Goal: Information Seeking & Learning: Learn about a topic

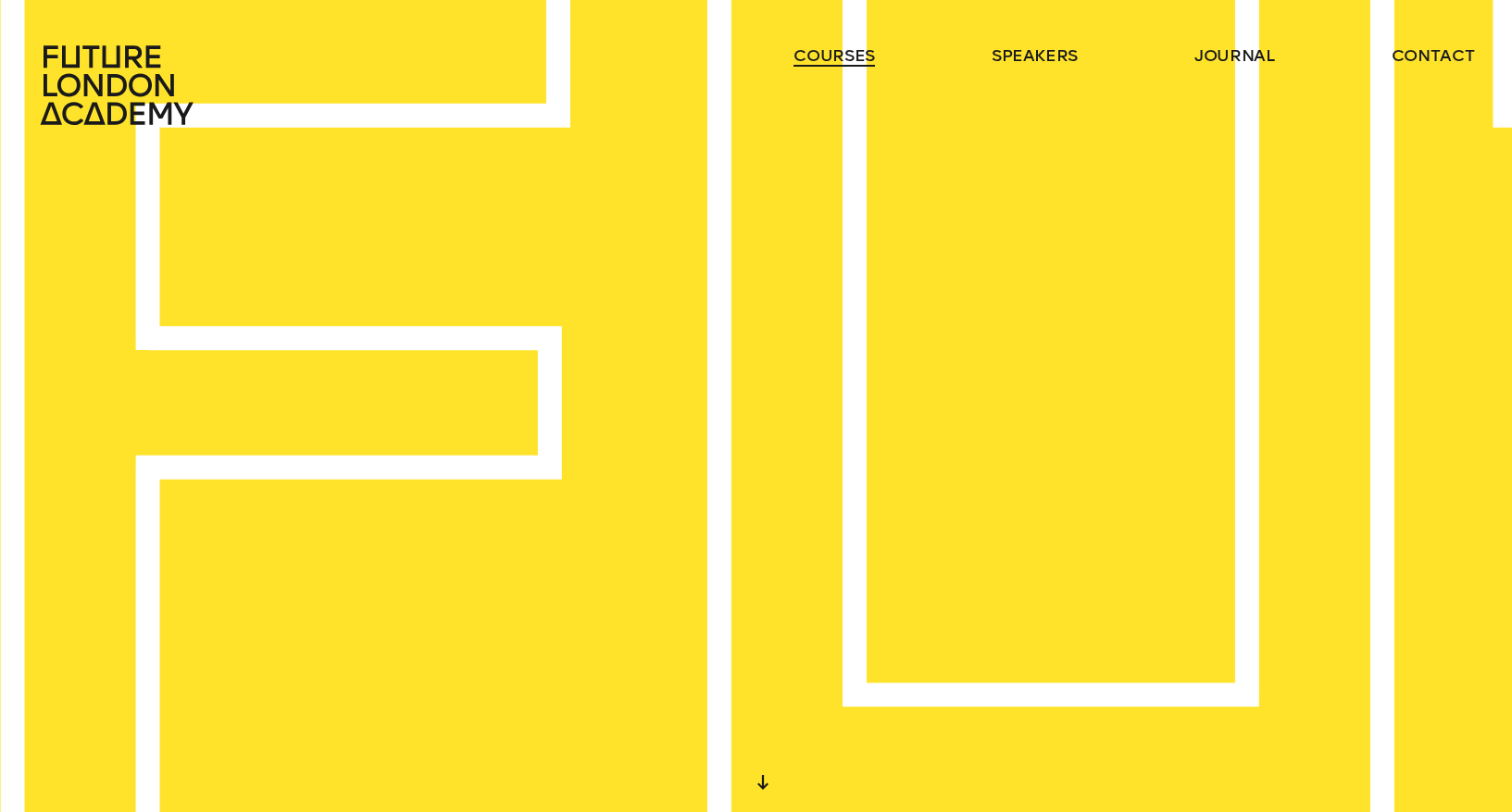
click at [855, 60] on link "courses" at bounding box center [835, 55] width 81 height 22
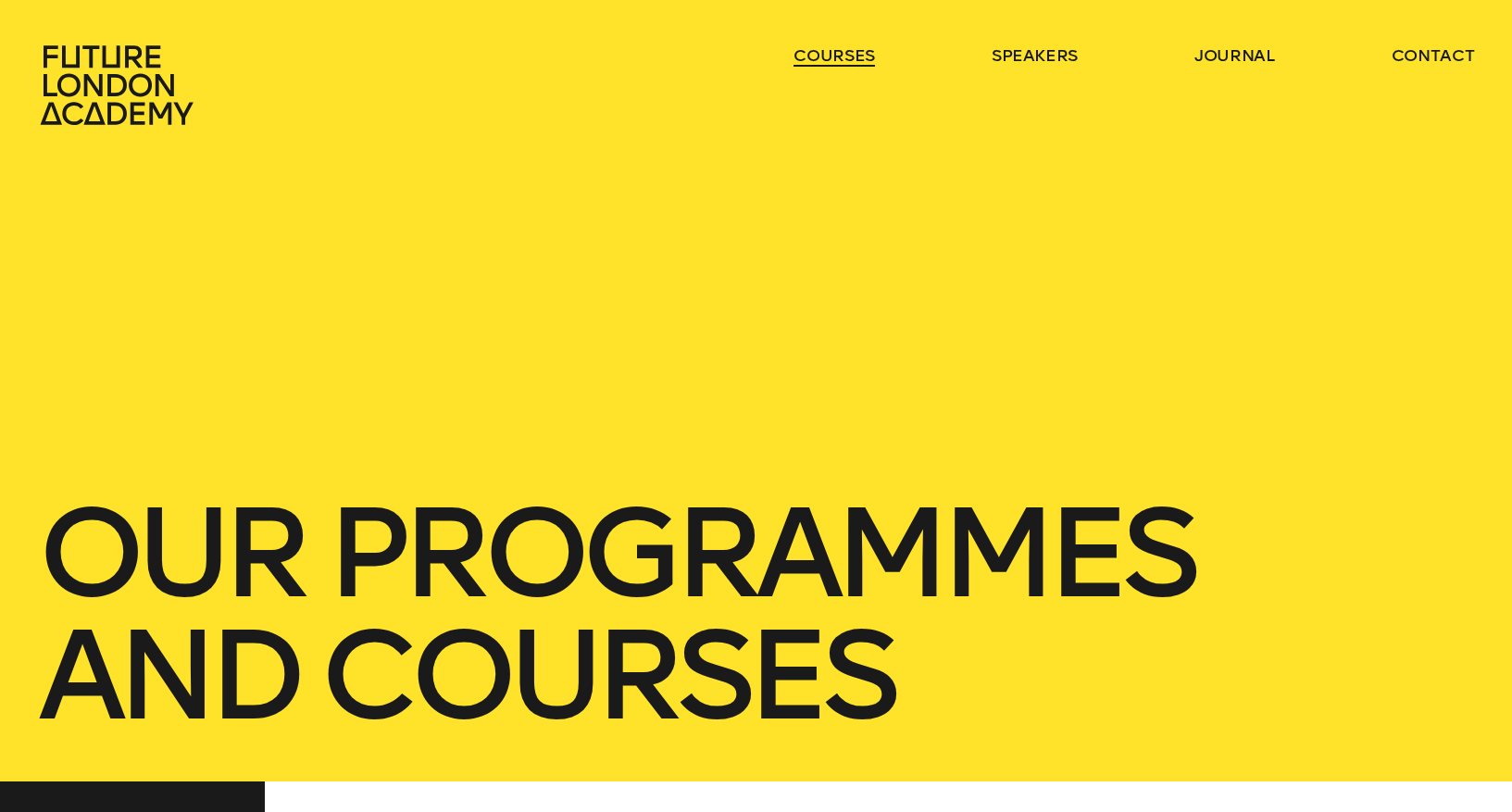
click at [855, 60] on link "courses" at bounding box center [835, 55] width 81 height 22
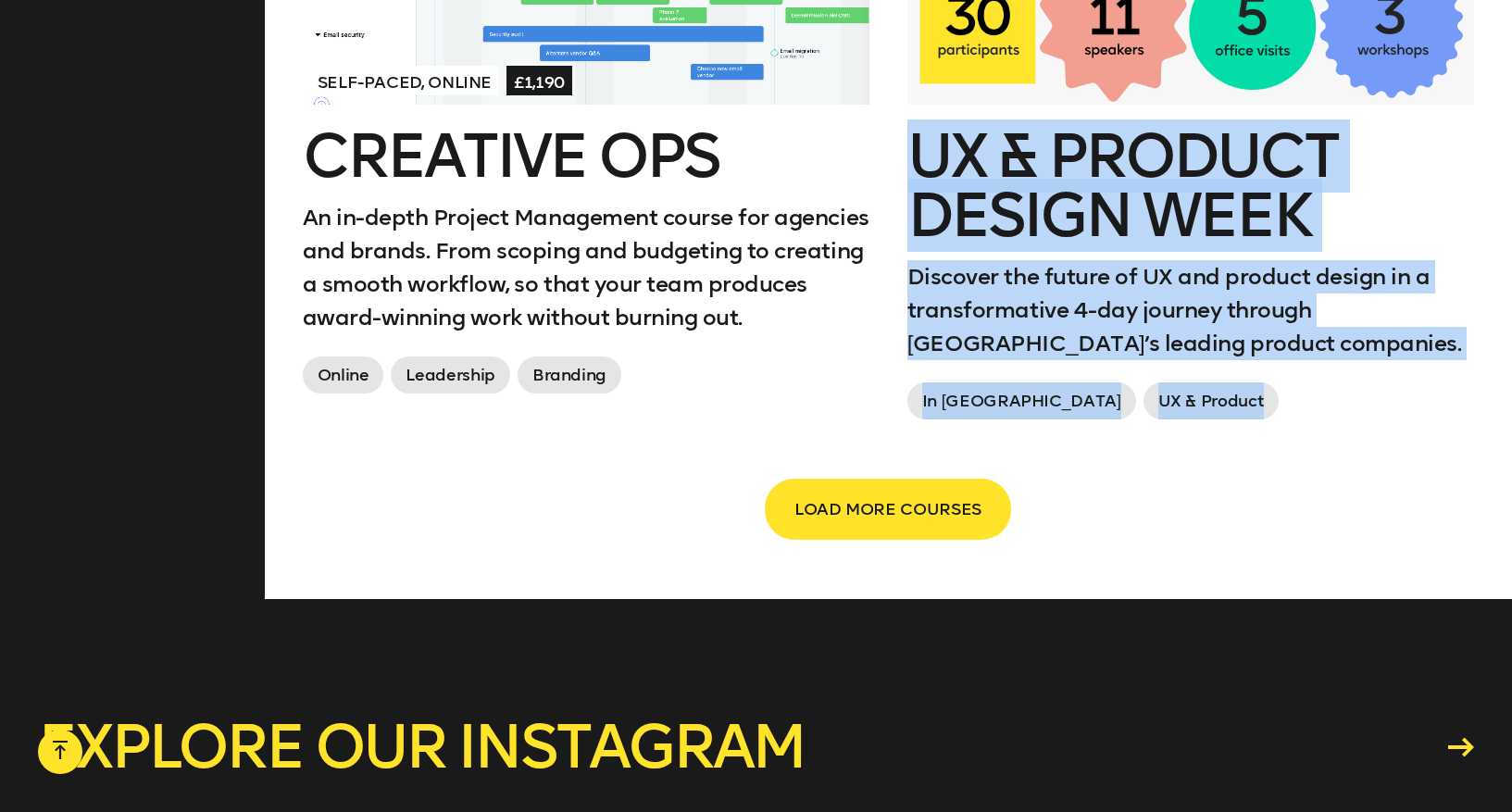
scroll to position [3184, 0]
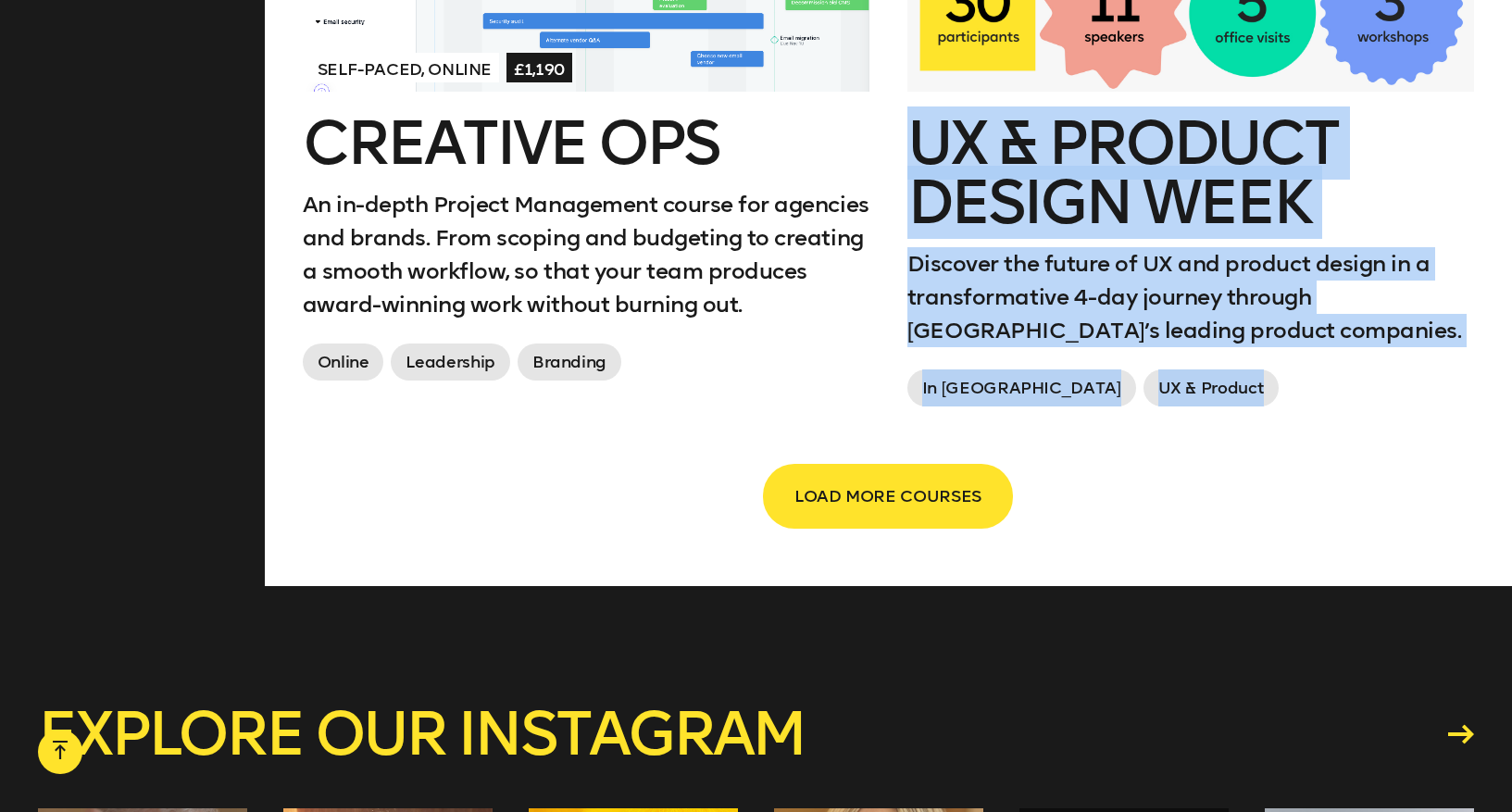
click at [955, 489] on span "LOAD MORE COURSES" at bounding box center [888, 496] width 187 height 35
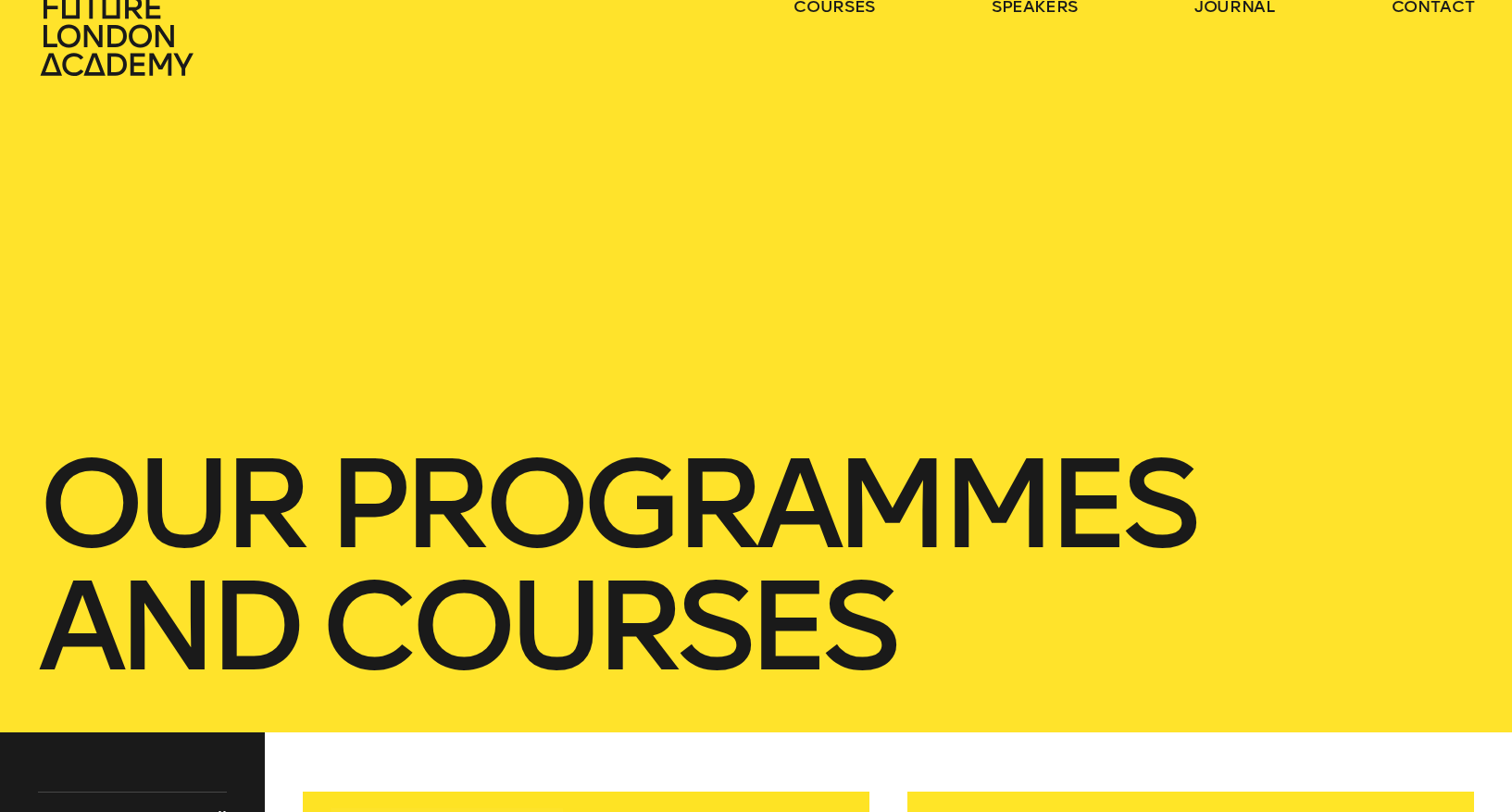
scroll to position [0, 0]
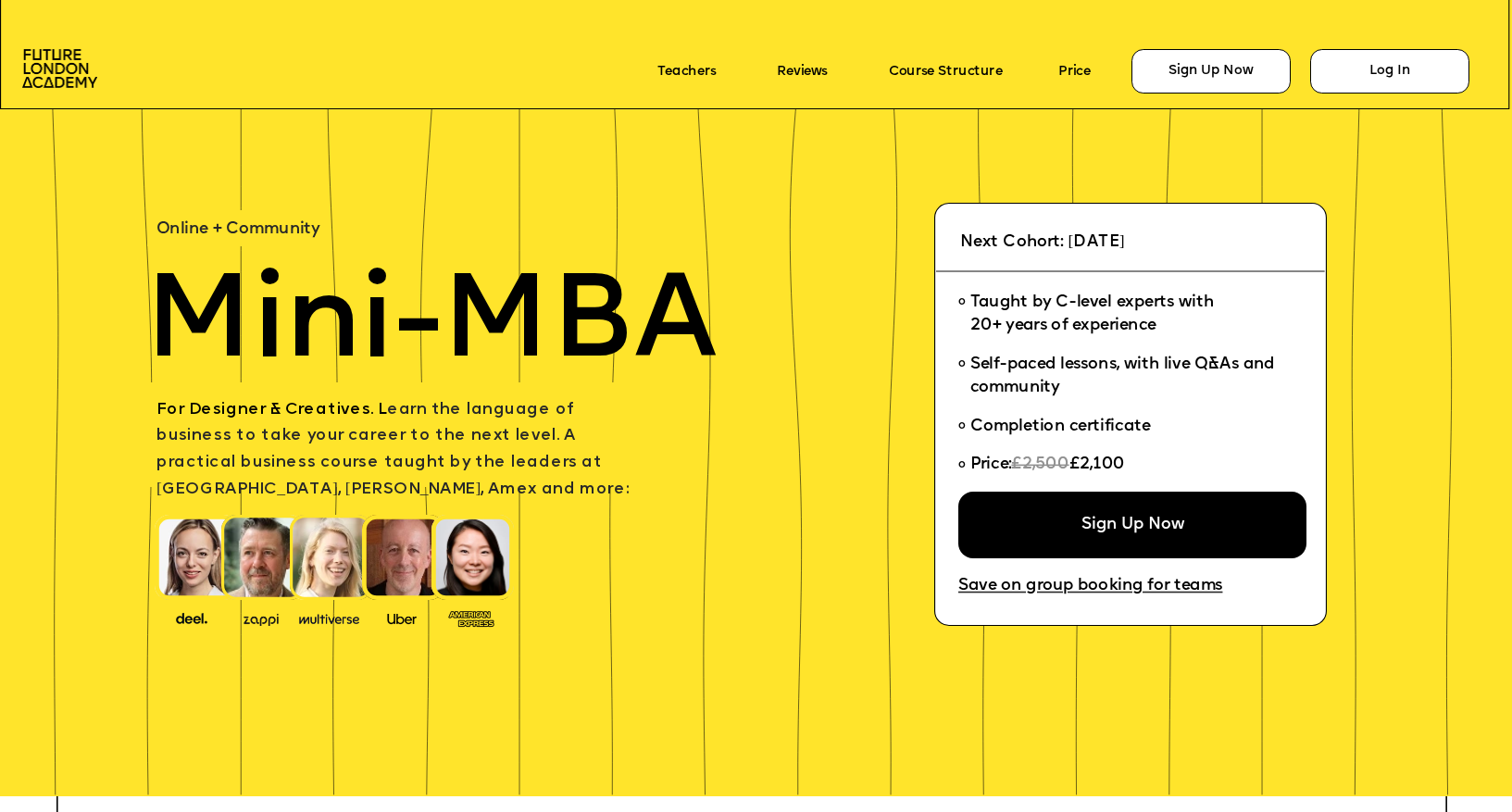
scroll to position [70, 0]
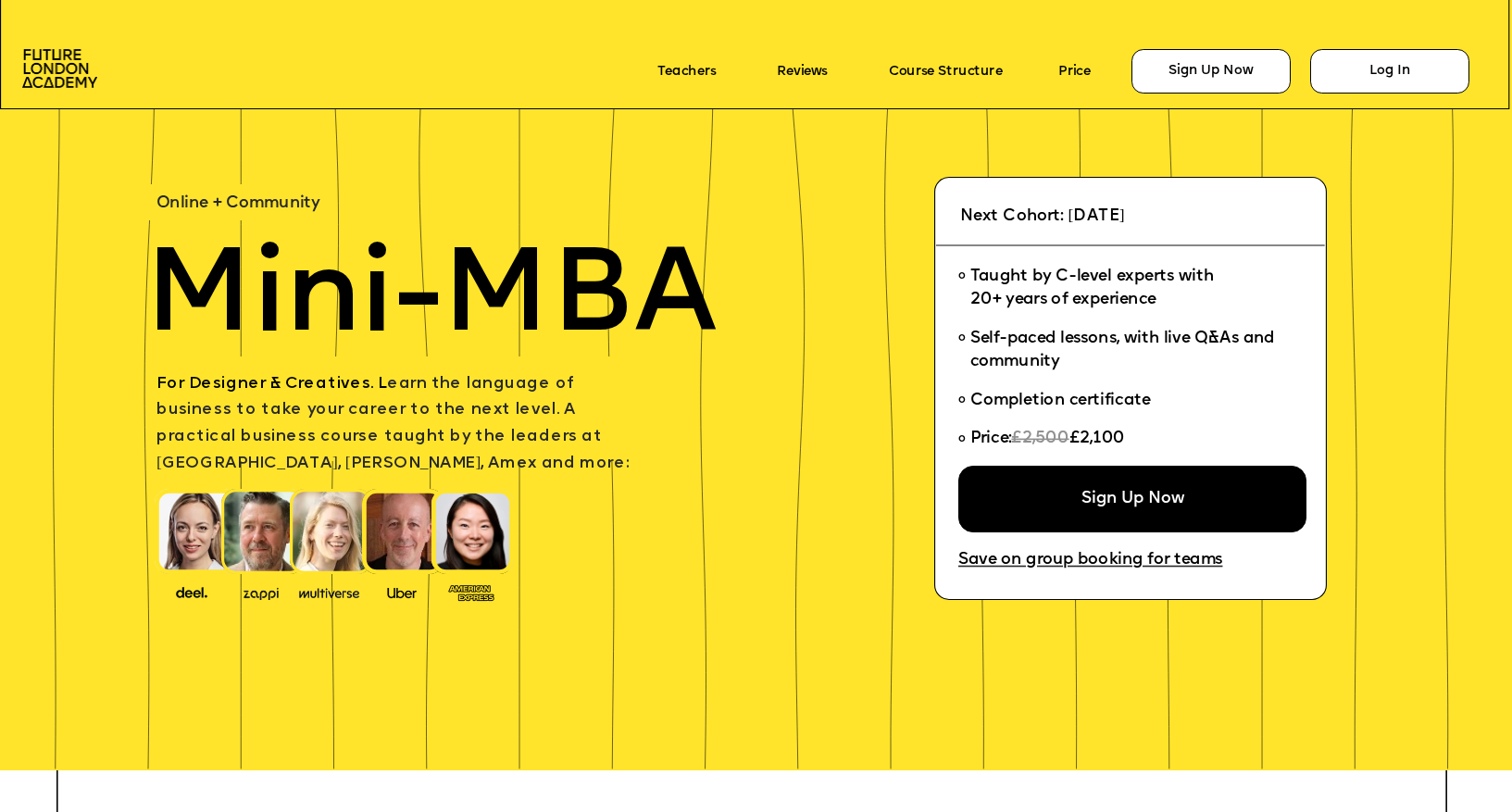
drag, startPoint x: 1090, startPoint y: 437, endPoint x: 1130, endPoint y: 438, distance: 40.0
click at [1125, 438] on span "£2,100" at bounding box center [1098, 439] width 57 height 17
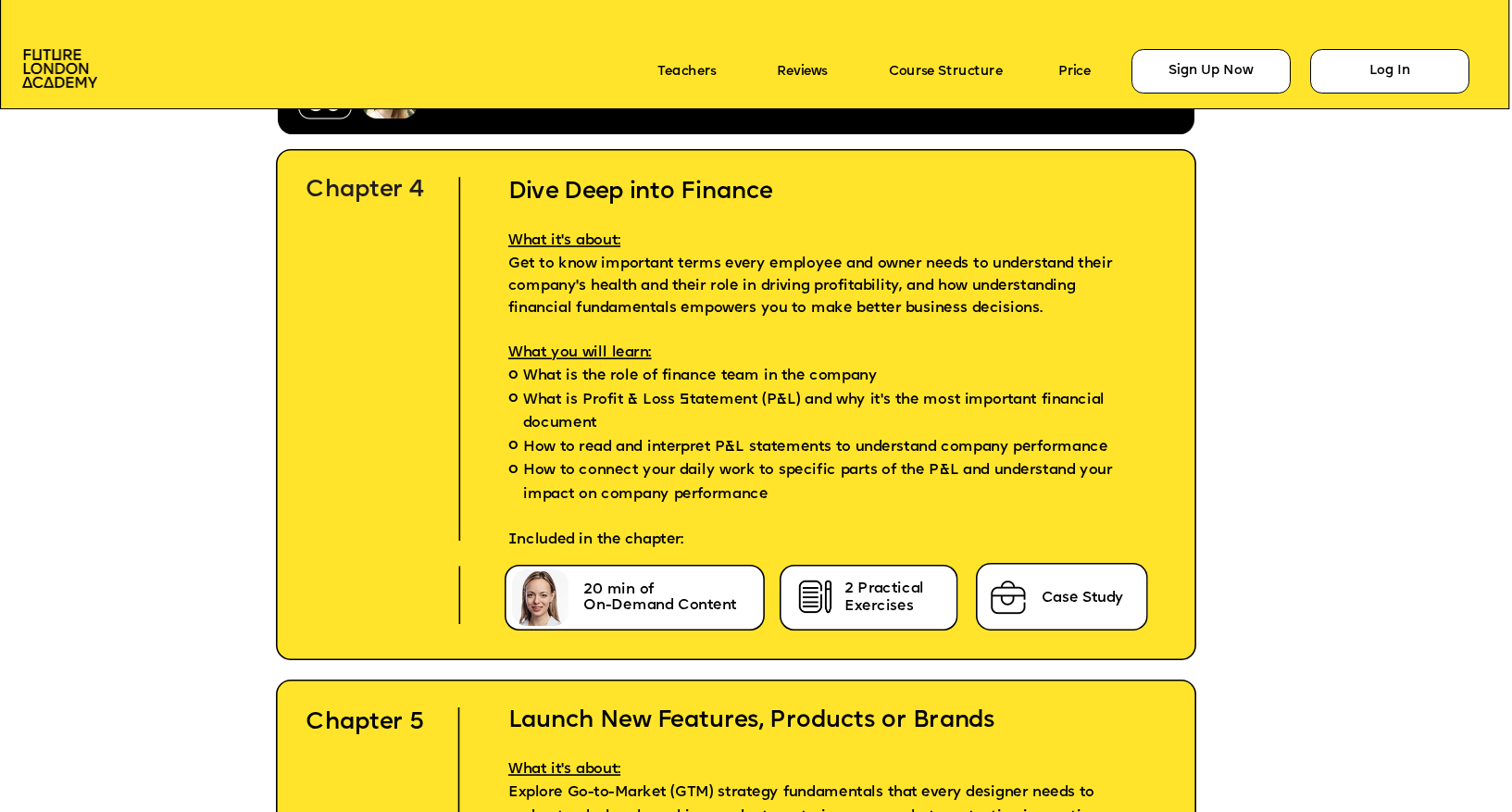
scroll to position [6312, 0]
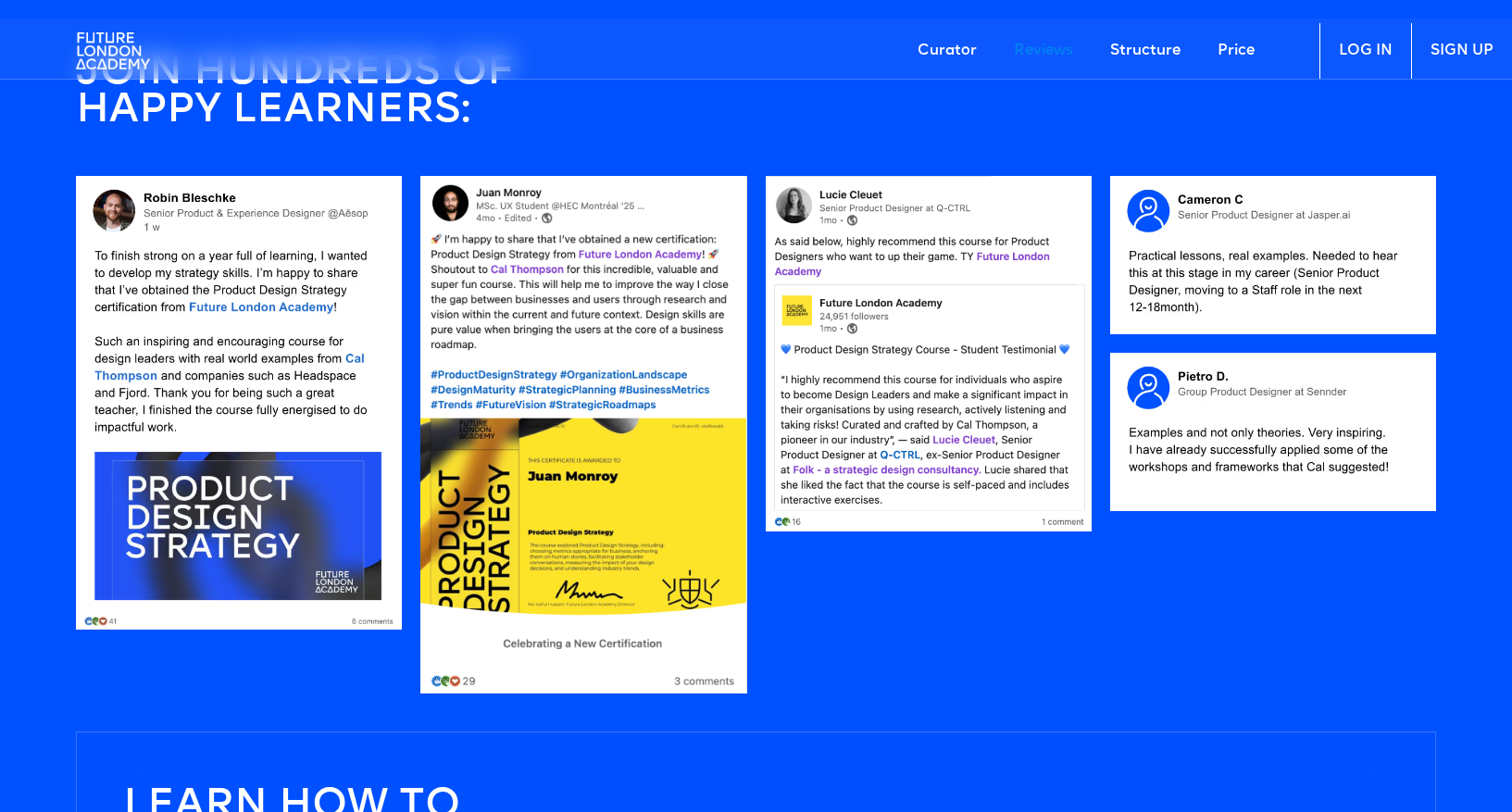
scroll to position [1784, 0]
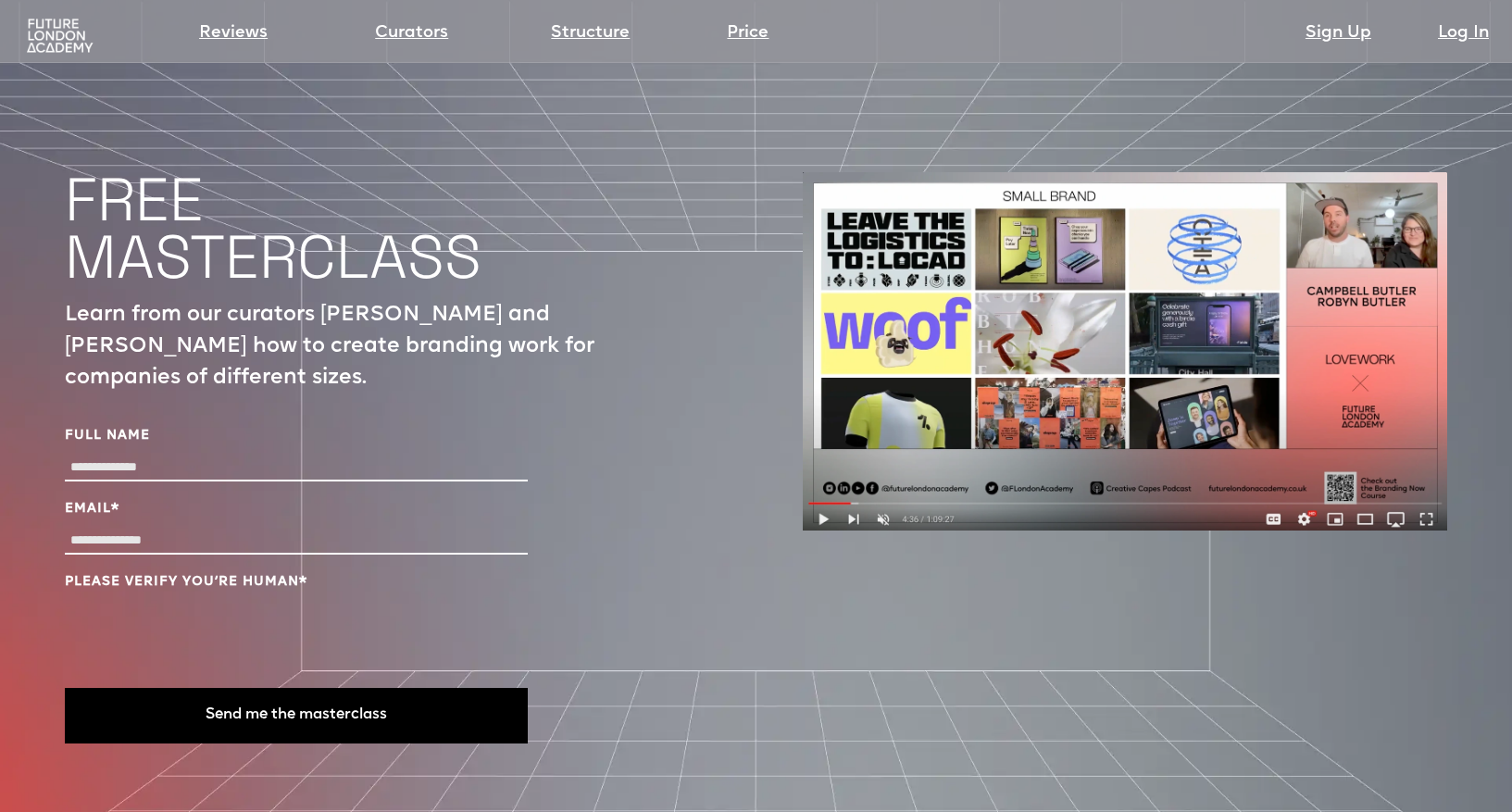
scroll to position [6306, 0]
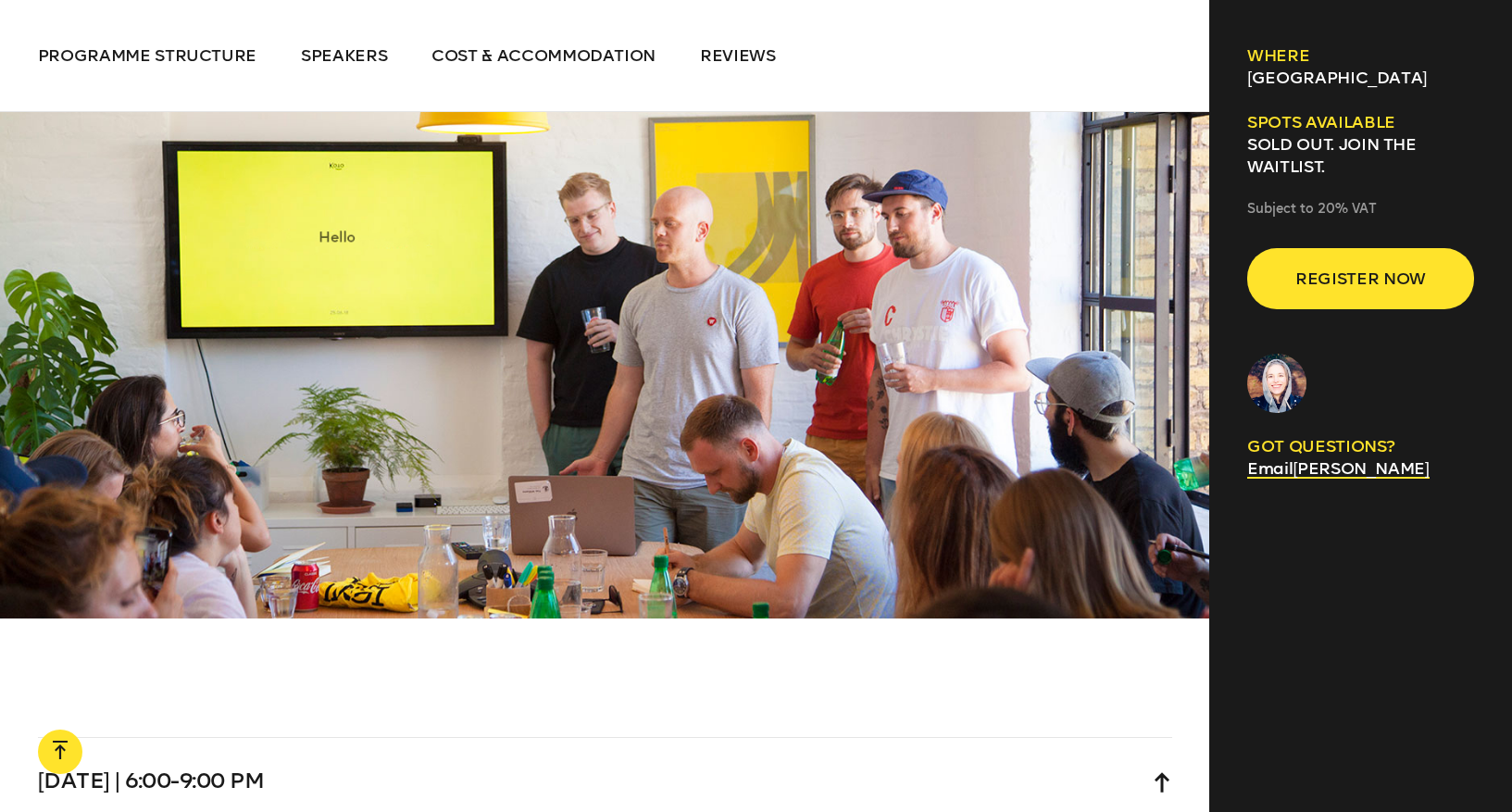
scroll to position [4882, 0]
